Goal: Navigation & Orientation: Find specific page/section

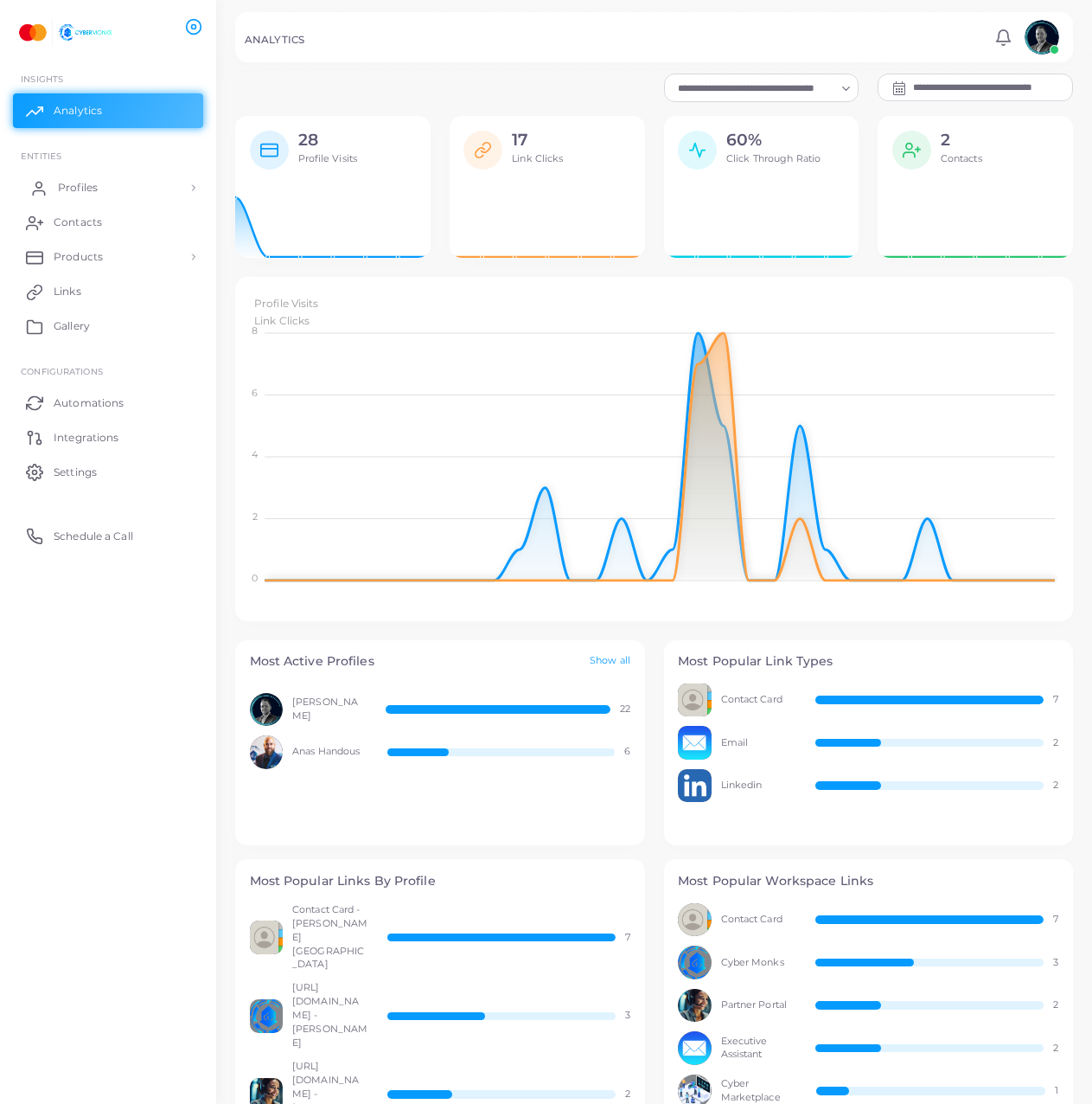
click at [98, 195] on link "Profiles" at bounding box center [108, 188] width 190 height 35
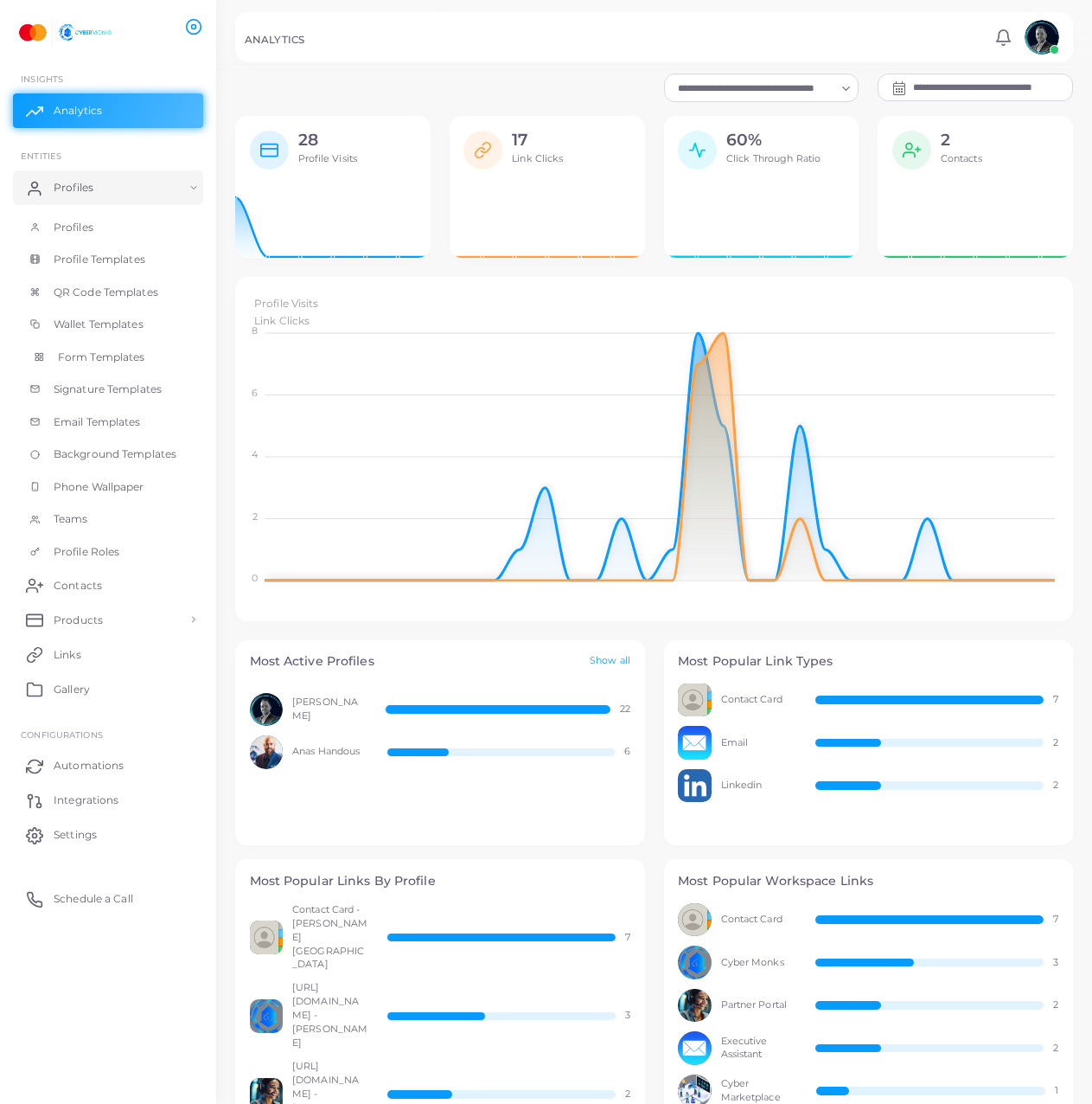
click at [116, 364] on span "Form Templates" at bounding box center [101, 357] width 88 height 16
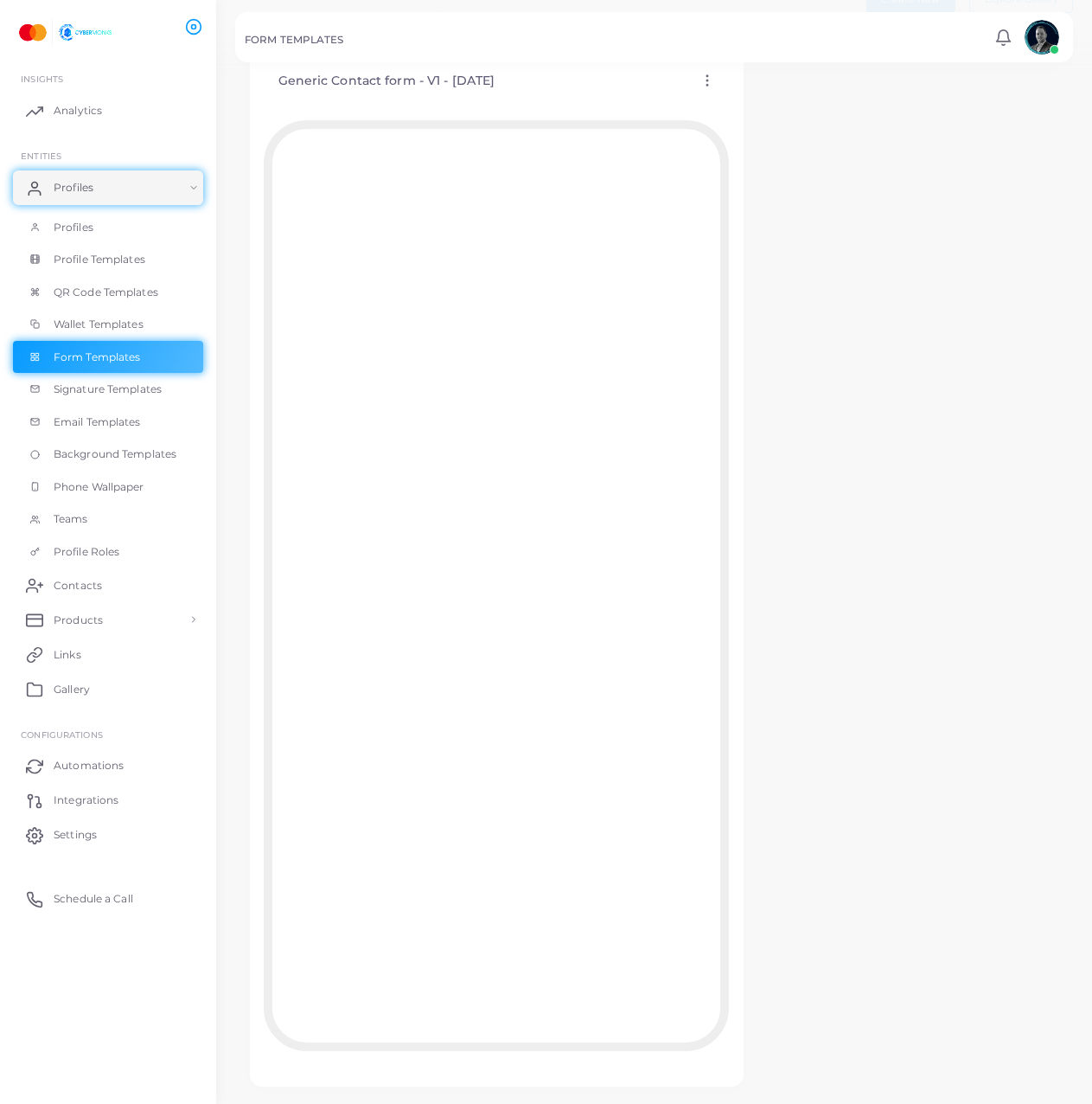
scroll to position [116, 0]
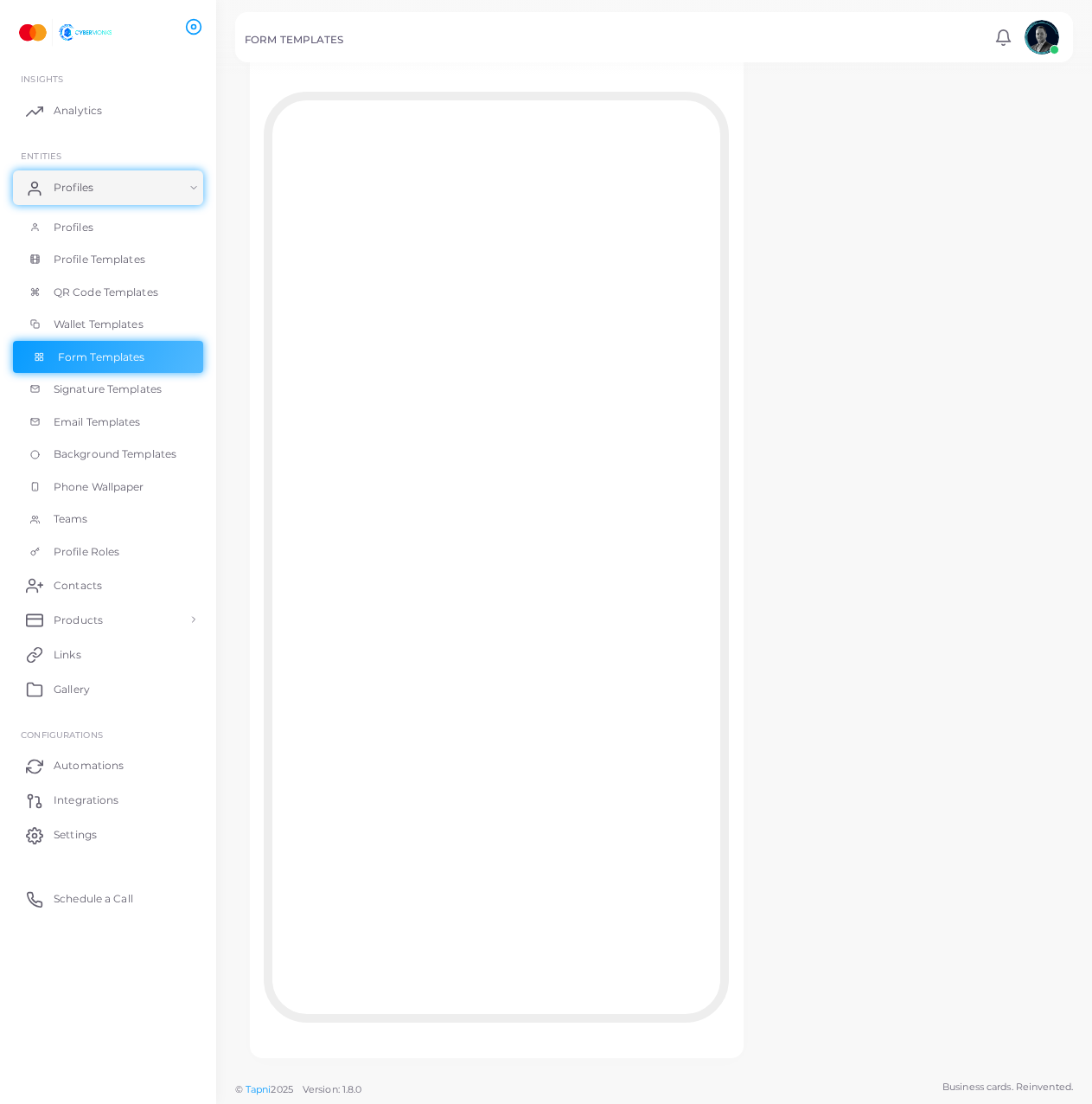
click at [109, 373] on link "Form Templates" at bounding box center [108, 357] width 190 height 33
click at [109, 377] on link "Signature Templates" at bounding box center [108, 389] width 190 height 33
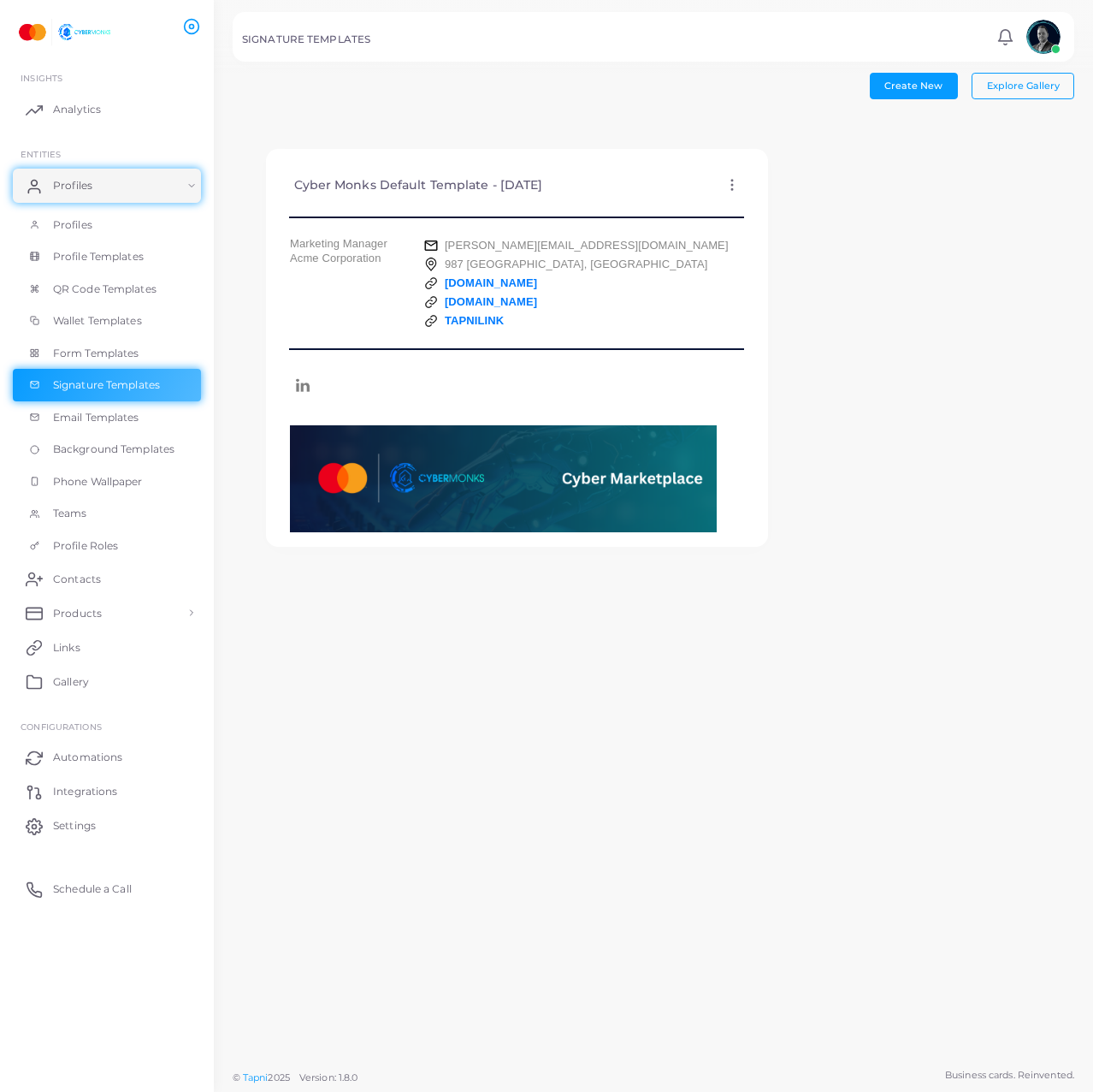
click at [873, 651] on div "Create New Explore Gallery Cyber Monks Default Template - [DATE] Edit Template …" at bounding box center [654, 529] width 880 height 1059
click at [115, 230] on link "Profiles" at bounding box center [107, 225] width 188 height 33
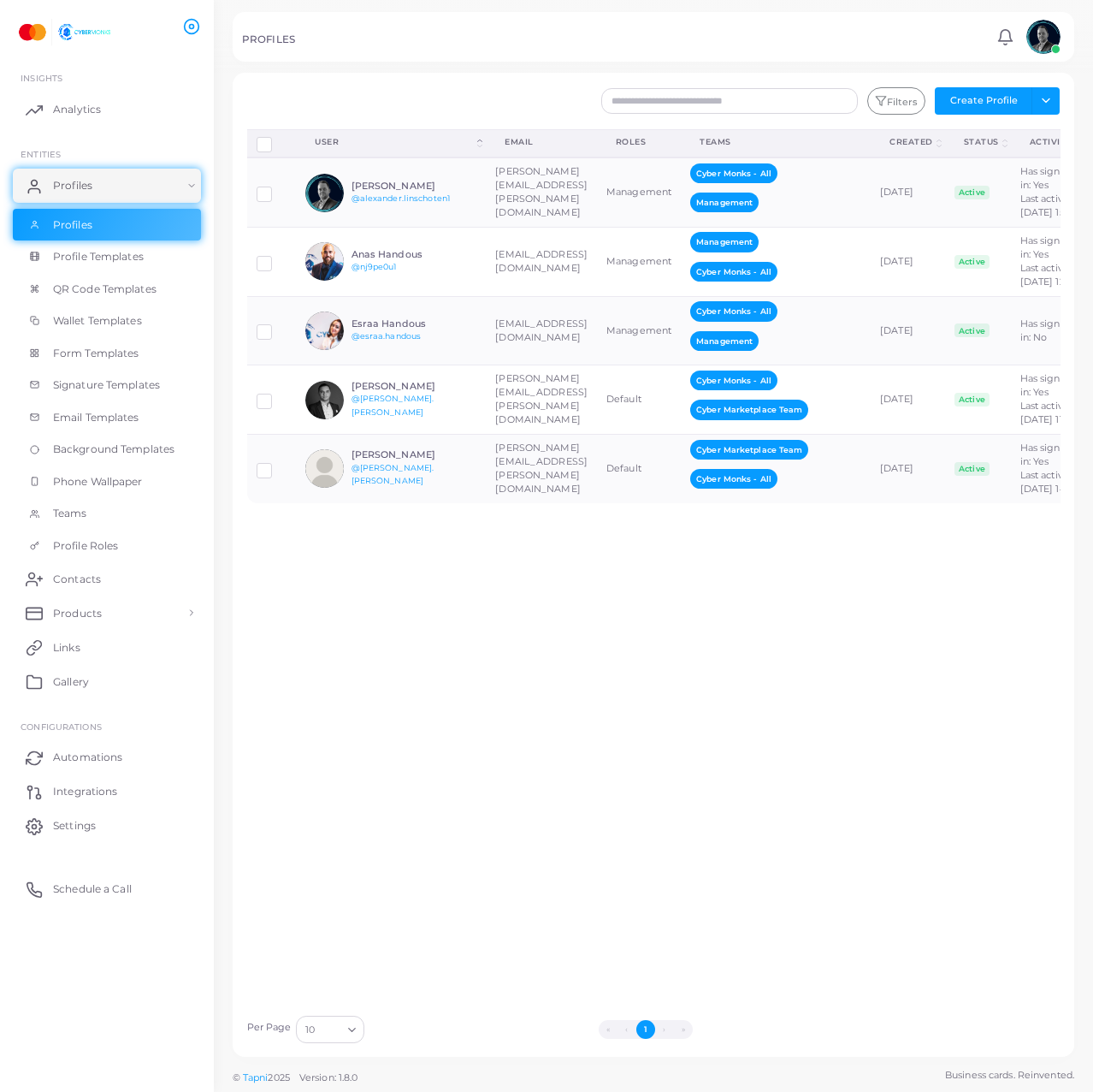
click at [1064, 97] on div "Filters Create Profile Toggle dropdown Import Profiles Invite Profiles Export P…" at bounding box center [724, 101] width 694 height 27
click at [1057, 98] on button "Toggle dropdown" at bounding box center [1045, 101] width 28 height 27
click at [1055, 104] on button "Toggle dropdown" at bounding box center [1045, 101] width 28 height 27
